Goal: Communication & Community: Answer question/provide support

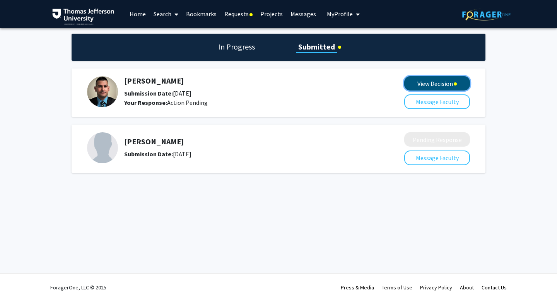
click at [448, 82] on button "View Decision" at bounding box center [437, 83] width 66 height 14
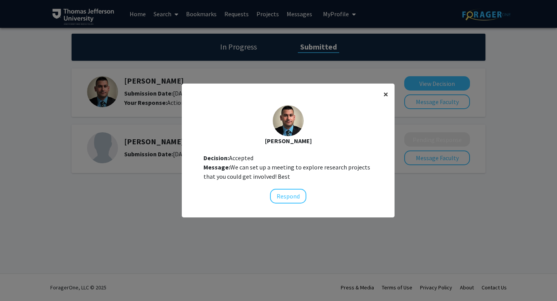
click at [378, 95] on button "×" at bounding box center [385, 94] width 17 height 22
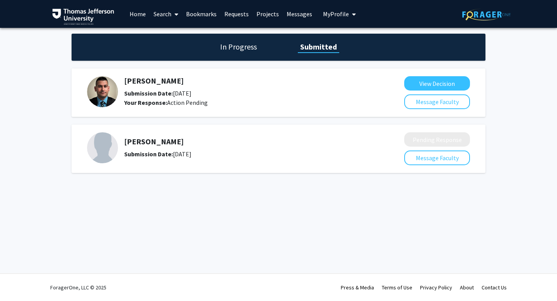
click at [102, 84] on img at bounding box center [102, 91] width 31 height 31
click at [431, 105] on button "Message Faculty" at bounding box center [437, 101] width 66 height 15
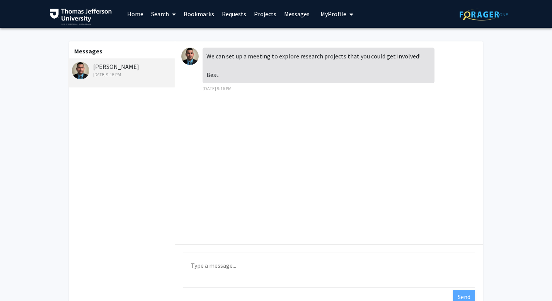
click at [129, 68] on div "[PERSON_NAME] [DATE] 9:16 PM" at bounding box center [122, 70] width 101 height 16
click at [204, 58] on div "We can set up a meeting to explore research projects that you could get involve…" at bounding box center [319, 66] width 232 height 36
click at [188, 58] on img at bounding box center [189, 56] width 17 height 17
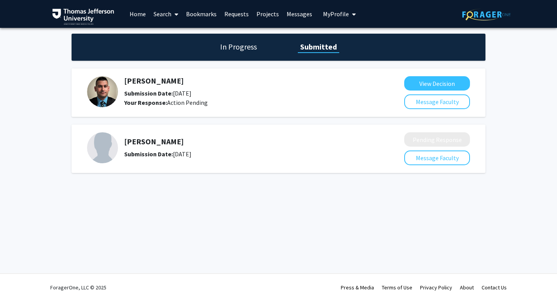
click at [99, 86] on img at bounding box center [102, 91] width 31 height 31
click at [132, 82] on h5 "[PERSON_NAME]" at bounding box center [243, 80] width 239 height 9
click at [239, 49] on h1 "In Progress" at bounding box center [238, 46] width 41 height 11
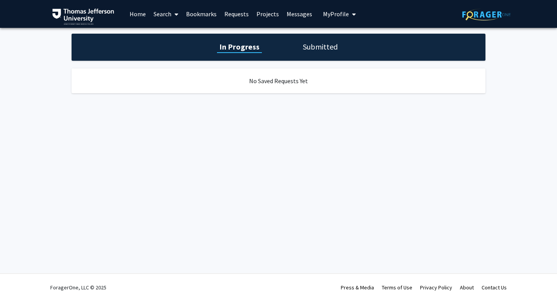
click at [301, 45] on h1 "Submitted" at bounding box center [319, 46] width 39 height 11
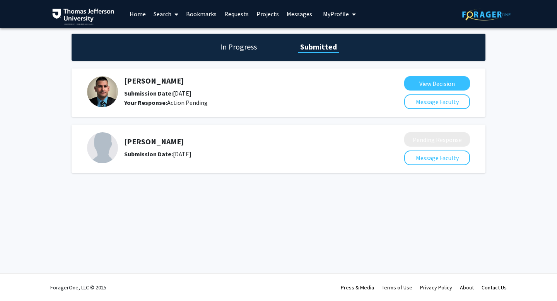
click at [424, 73] on div "[PERSON_NAME] Submission Date: [DATE] Your Response: Action Pending View Decisi…" at bounding box center [279, 92] width 414 height 48
click at [425, 80] on button "View Decision" at bounding box center [437, 83] width 66 height 14
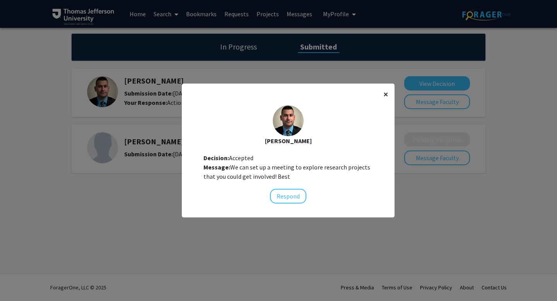
click at [385, 104] on button "×" at bounding box center [385, 94] width 17 height 22
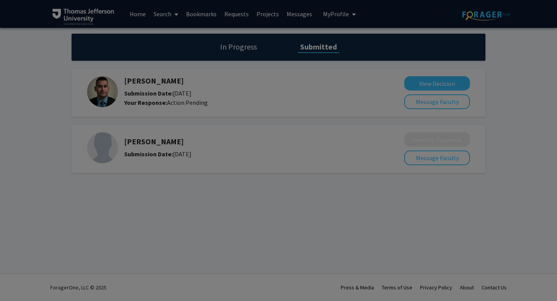
click at [385, 94] on div "[PERSON_NAME] Decision: Accepted Message: We can set up a meeting to explore re…" at bounding box center [288, 84] width 213 height 111
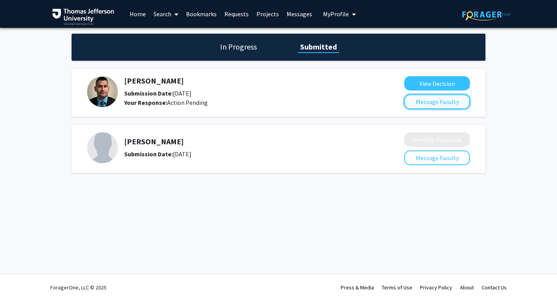
click at [421, 97] on button "Message Faculty" at bounding box center [437, 101] width 66 height 15
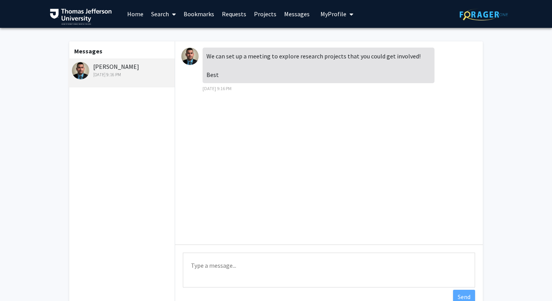
click at [342, 268] on textarea "Type a message" at bounding box center [329, 269] width 292 height 35
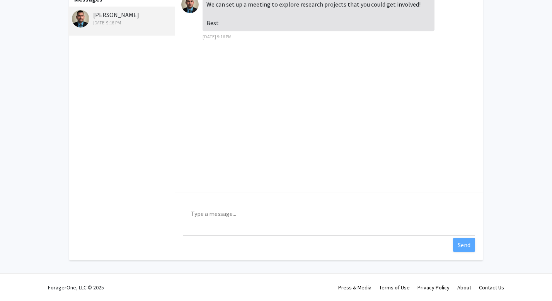
click at [291, 215] on textarea "Type a message" at bounding box center [329, 218] width 292 height 35
type textarea "I'd love to meet sometime. When are you free?"
click at [464, 248] on button "Send" at bounding box center [464, 245] width 22 height 14
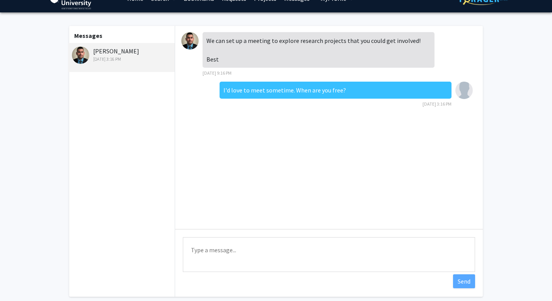
scroll to position [3, 0]
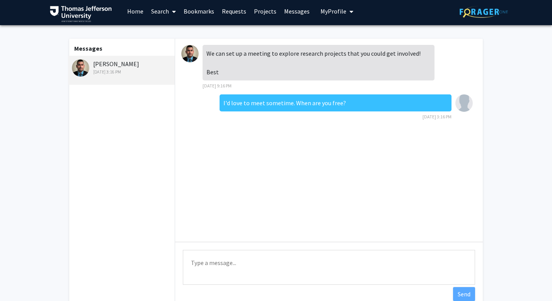
click at [184, 53] on img at bounding box center [189, 53] width 17 height 17
click at [127, 58] on div "[PERSON_NAME] [DATE] 3:16 PM" at bounding box center [121, 70] width 107 height 29
click at [153, 11] on link "Search" at bounding box center [163, 11] width 32 height 27
click at [165, 34] on span "Faculty/Staff" at bounding box center [175, 32] width 57 height 15
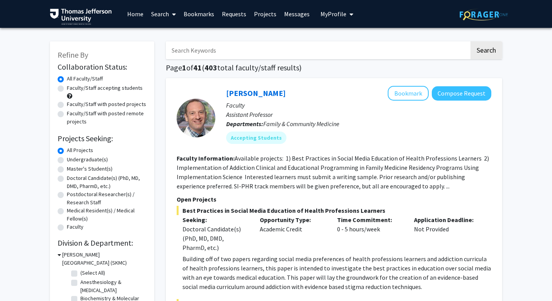
click at [192, 49] on input "Search Keywords" at bounding box center [317, 50] width 303 height 18
type input "mahdi"
click at [470, 41] on button "Search" at bounding box center [486, 50] width 32 height 18
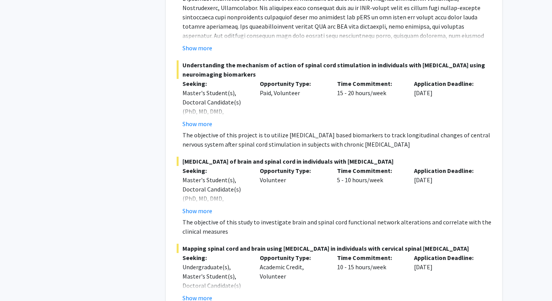
scroll to position [433, 0]
